Goal: Transaction & Acquisition: Purchase product/service

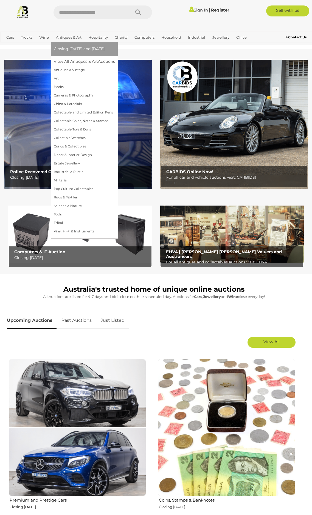
click at [72, 38] on link "Antiques & Art" at bounding box center [69, 37] width 30 height 9
click at [65, 61] on link "View All Antiques & Art Auctions" at bounding box center [86, 61] width 65 height 9
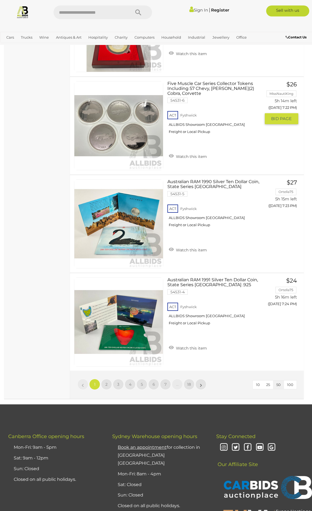
scroll to position [4897, 0]
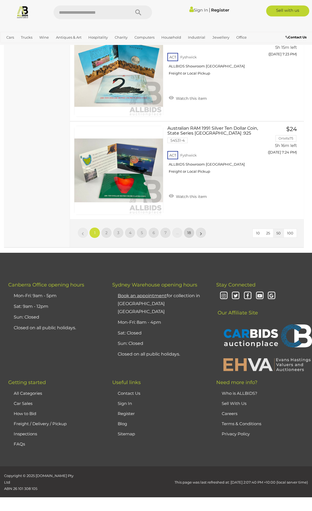
click at [189, 234] on span "18" at bounding box center [189, 232] width 4 height 5
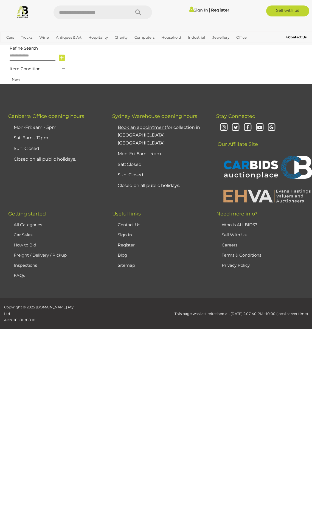
scroll to position [142, 0]
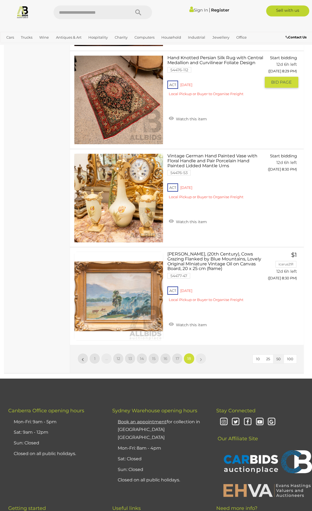
scroll to position [1185, 0]
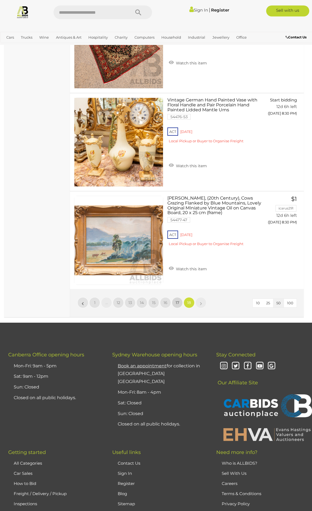
click at [176, 303] on span "17" at bounding box center [178, 302] width 4 height 5
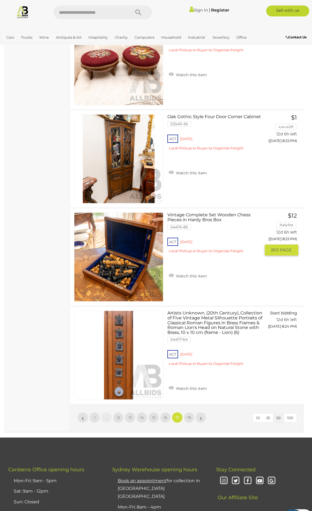
scroll to position [4778, 0]
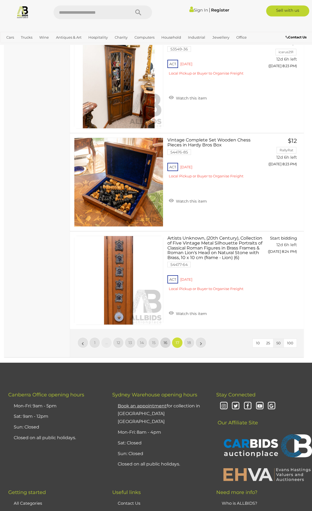
click at [165, 341] on span "16" at bounding box center [165, 342] width 4 height 5
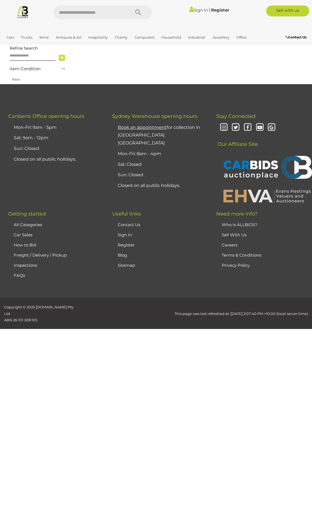
scroll to position [142, 0]
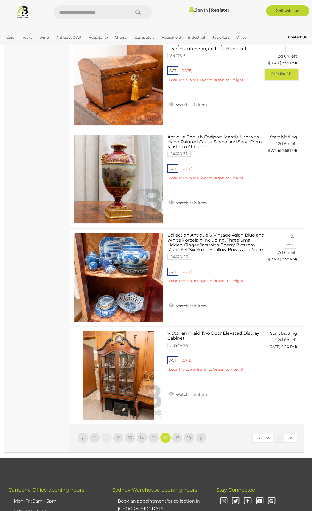
scroll to position [4806, 0]
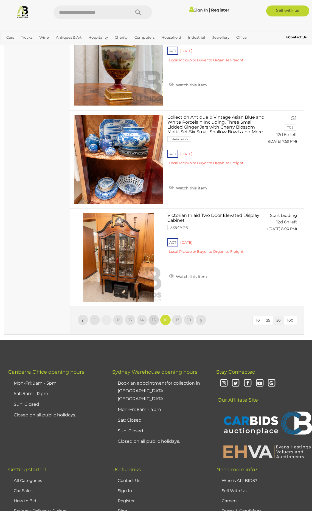
click at [153, 318] on span "15" at bounding box center [154, 320] width 4 height 5
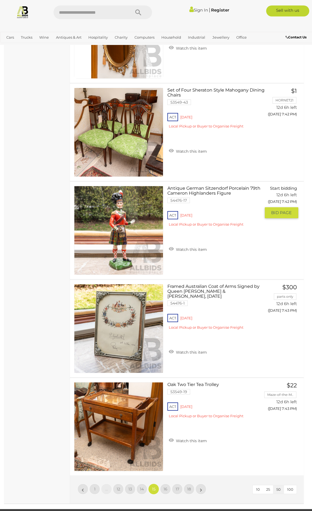
scroll to position [4723, 0]
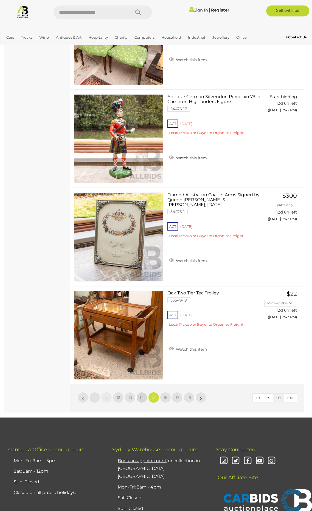
click at [142, 398] on span "14" at bounding box center [142, 397] width 4 height 5
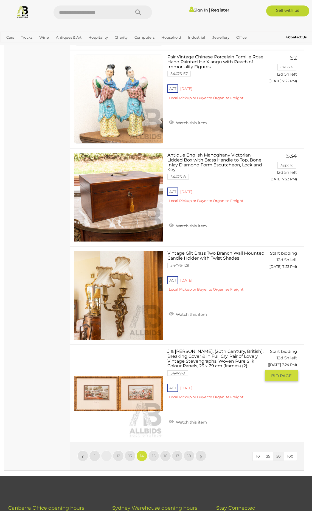
scroll to position [4668, 0]
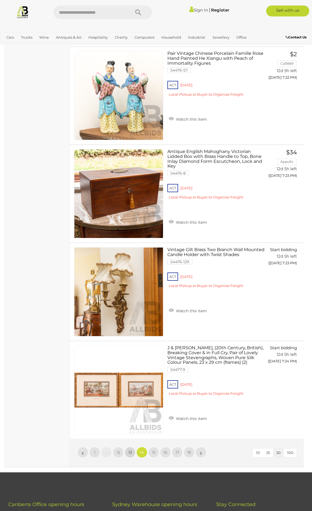
click at [128, 452] on link "13" at bounding box center [130, 452] width 11 height 11
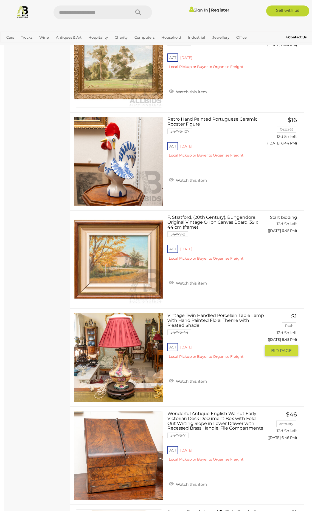
scroll to position [2254, 0]
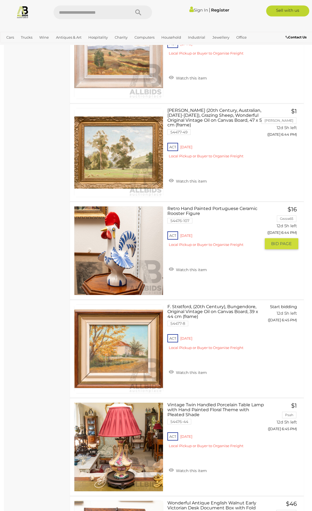
click at [122, 256] on img at bounding box center [118, 251] width 89 height 89
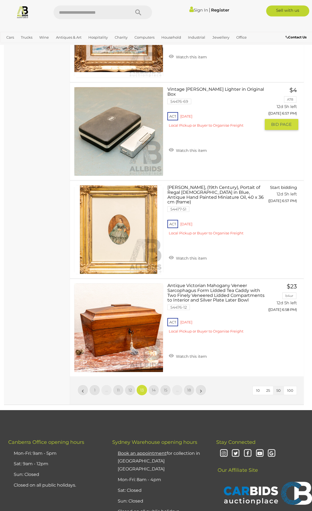
scroll to position [4814, 0]
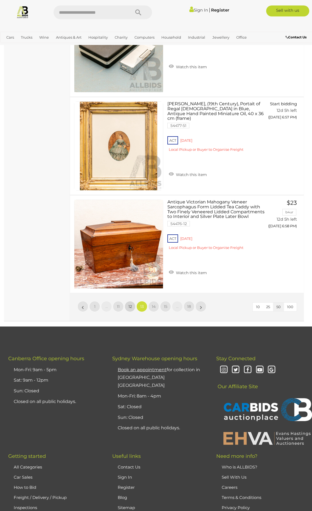
click at [130, 307] on span "12" at bounding box center [130, 306] width 4 height 5
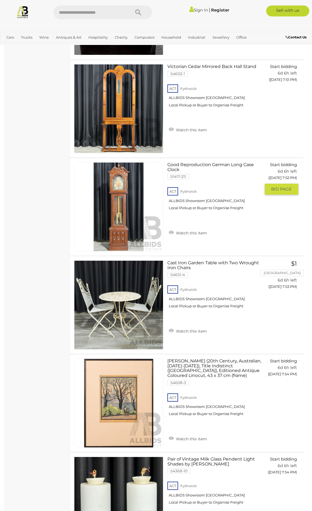
scroll to position [2172, 0]
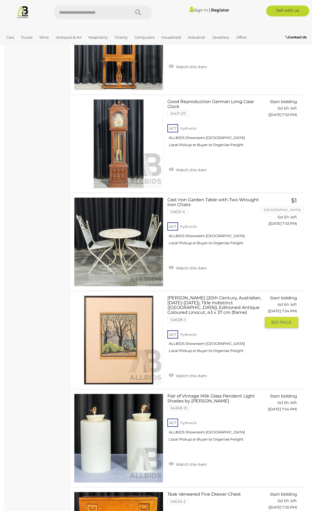
click at [109, 339] on img at bounding box center [118, 340] width 89 height 89
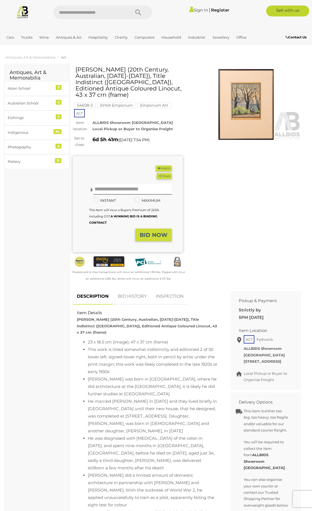
click at [249, 94] on img at bounding box center [246, 104] width 110 height 71
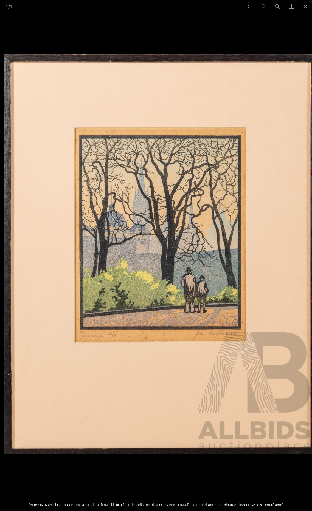
drag, startPoint x: 153, startPoint y: 241, endPoint x: 157, endPoint y: 246, distance: 6.0
click at [157, 246] on img at bounding box center [160, 254] width 312 height 400
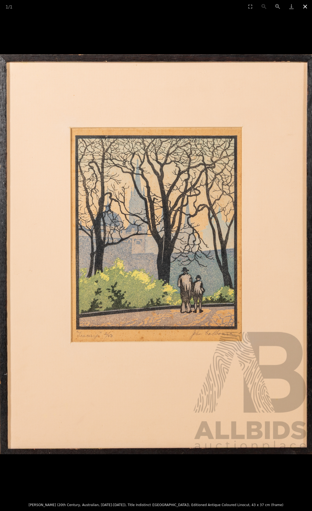
click at [304, 7] on button "Close gallery" at bounding box center [305, 6] width 14 height 13
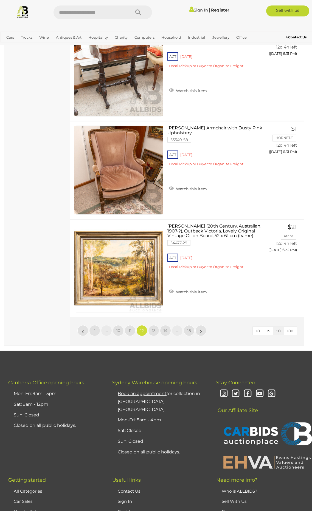
scroll to position [4814, 0]
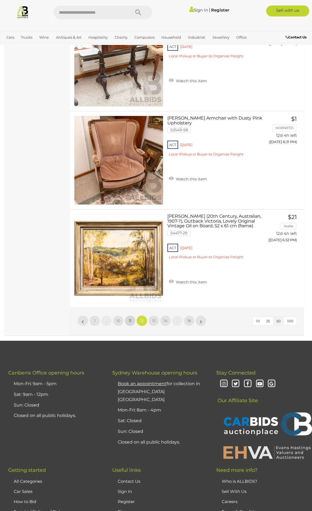
click at [129, 318] on span "11" at bounding box center [130, 320] width 3 height 5
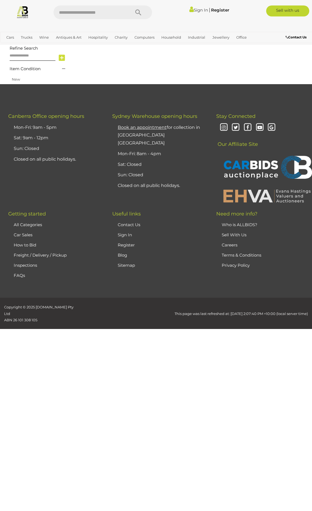
scroll to position [142, 0]
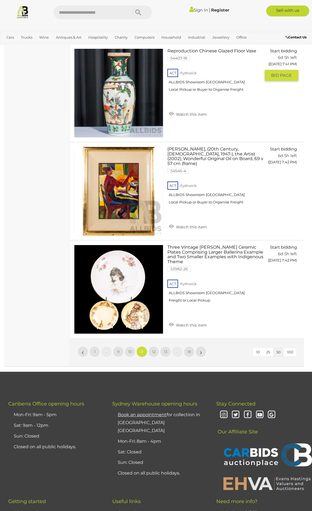
scroll to position [4806, 0]
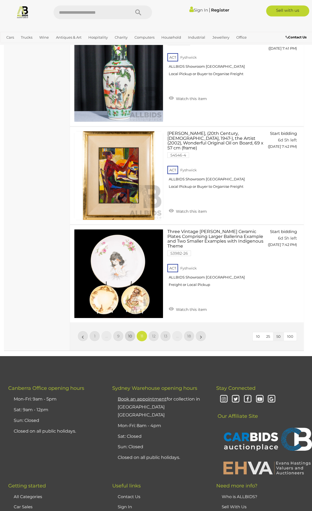
click at [132, 334] on span "10" at bounding box center [130, 336] width 4 height 5
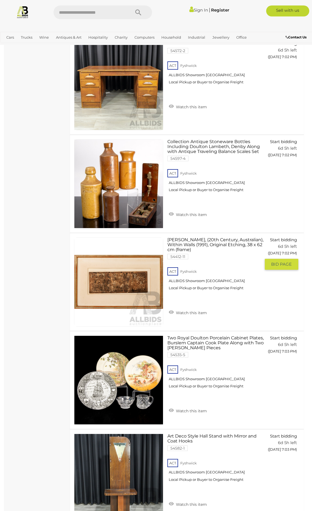
scroll to position [855, 0]
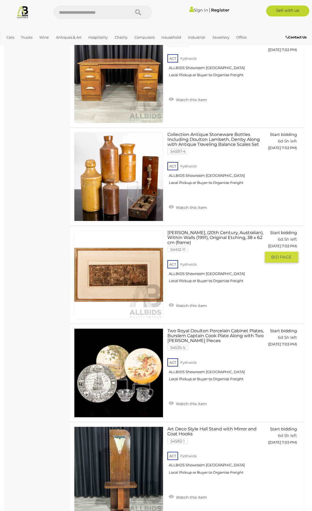
click at [115, 275] on link at bounding box center [118, 274] width 89 height 89
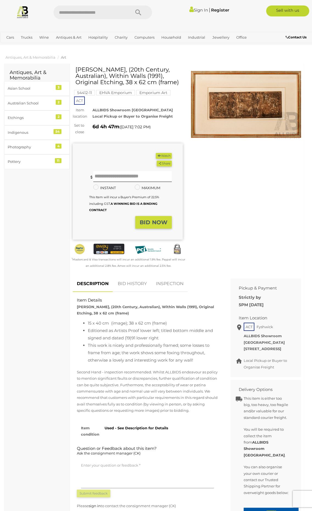
click at [246, 123] on img at bounding box center [246, 104] width 110 height 71
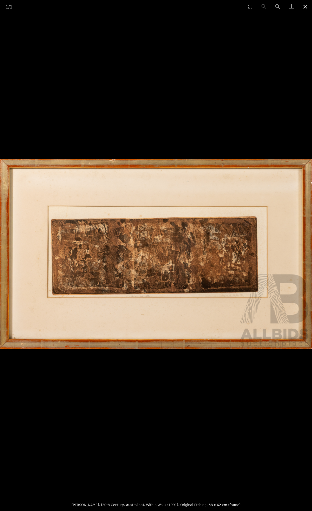
click at [304, 6] on button "Close gallery" at bounding box center [305, 6] width 14 height 13
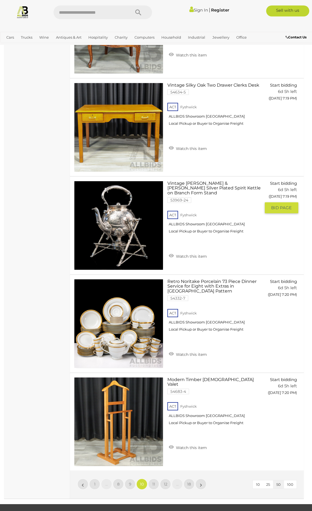
scroll to position [4784, 0]
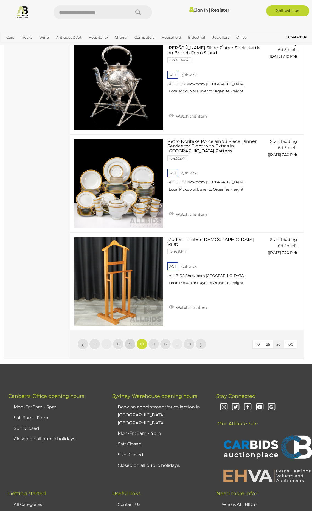
click at [130, 342] on span "9" at bounding box center [130, 344] width 2 height 5
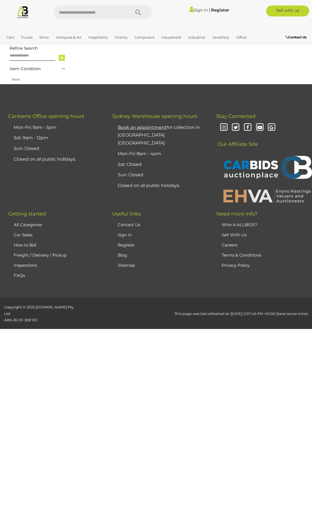
scroll to position [142, 0]
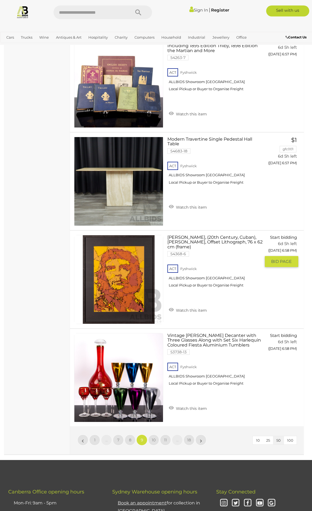
scroll to position [4696, 0]
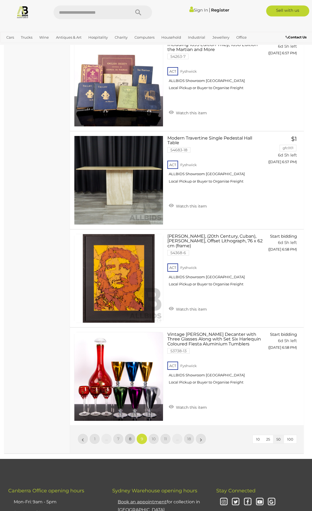
click at [129, 437] on span "8" at bounding box center [130, 439] width 2 height 5
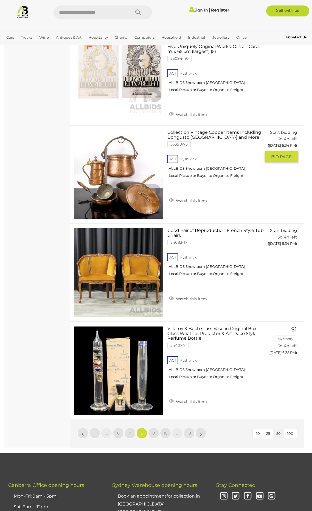
scroll to position [4723, 0]
